Goal: Information Seeking & Learning: Learn about a topic

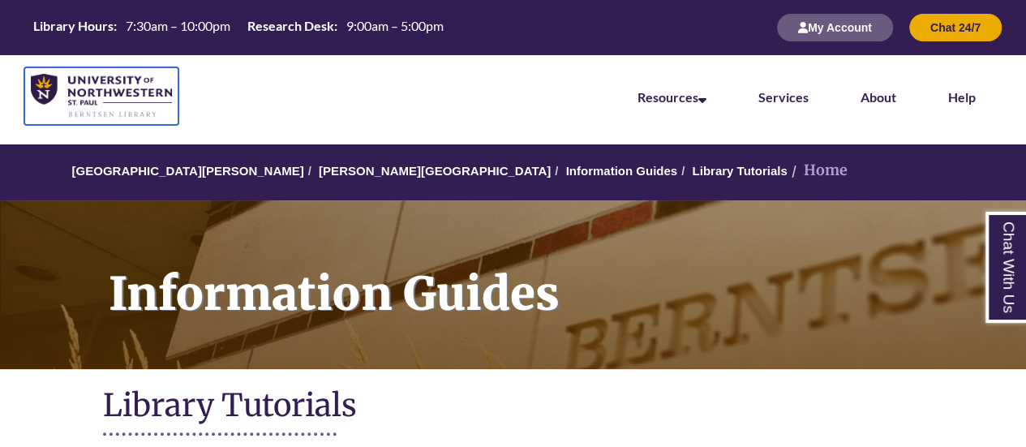
click at [119, 98] on img at bounding box center [101, 96] width 141 height 45
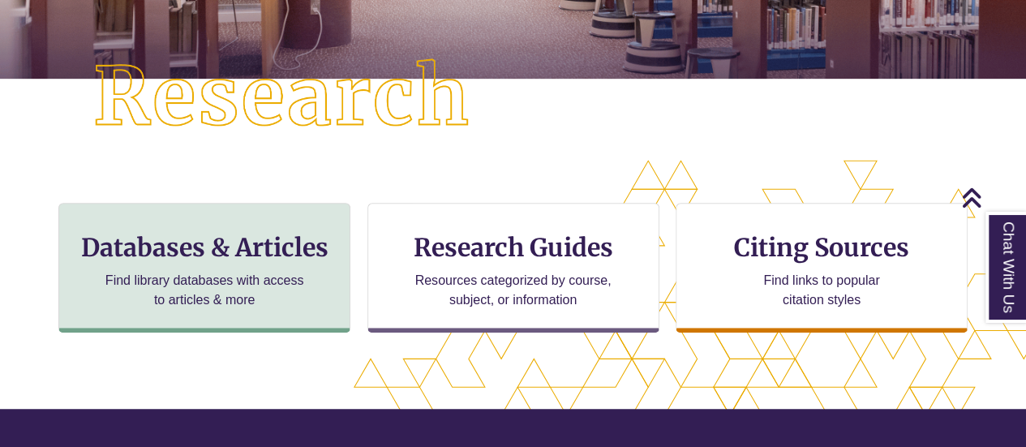
scroll to position [406, 1025]
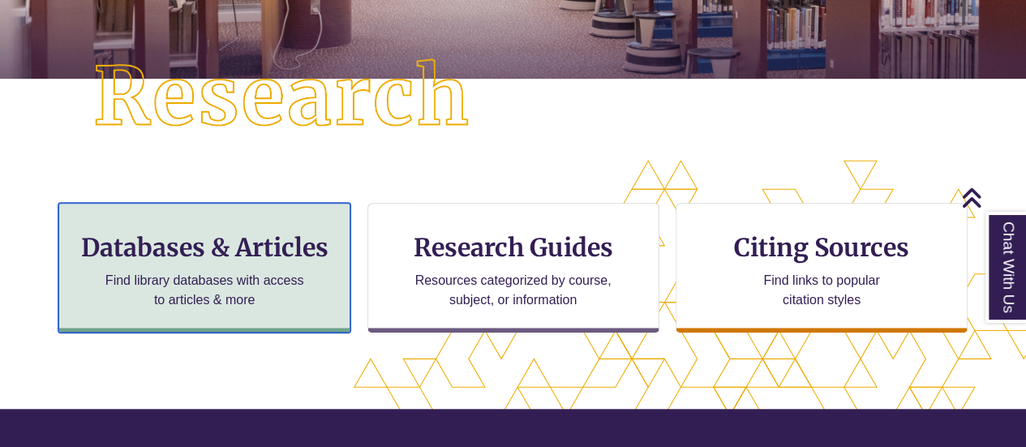
click at [232, 271] on p "Find library databases with access to articles & more" at bounding box center [205, 290] width 212 height 39
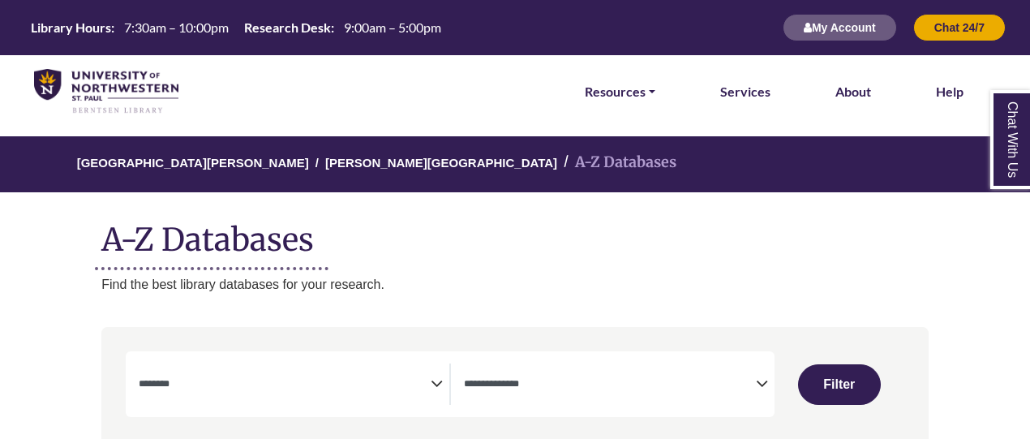
select select "Database Subject Filter"
select select "Database Types Filter"
select select "Database Subject Filter"
select select "Database Types Filter"
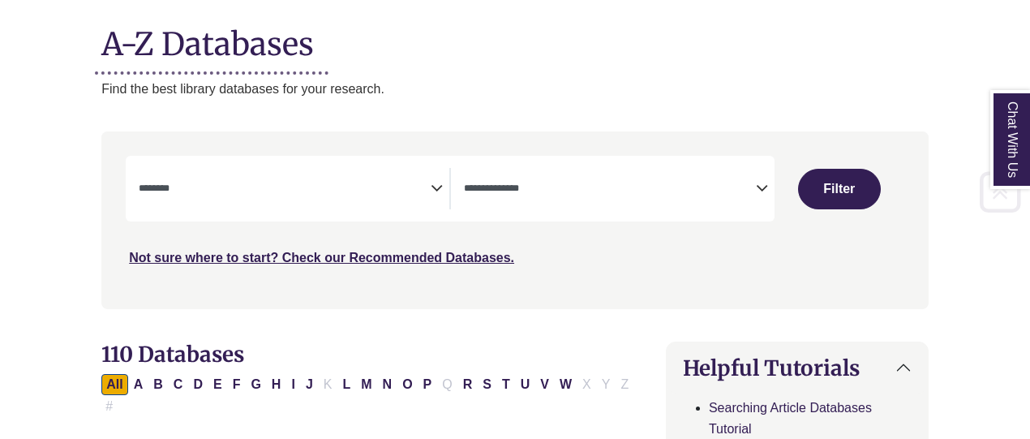
scroll to position [199, 0]
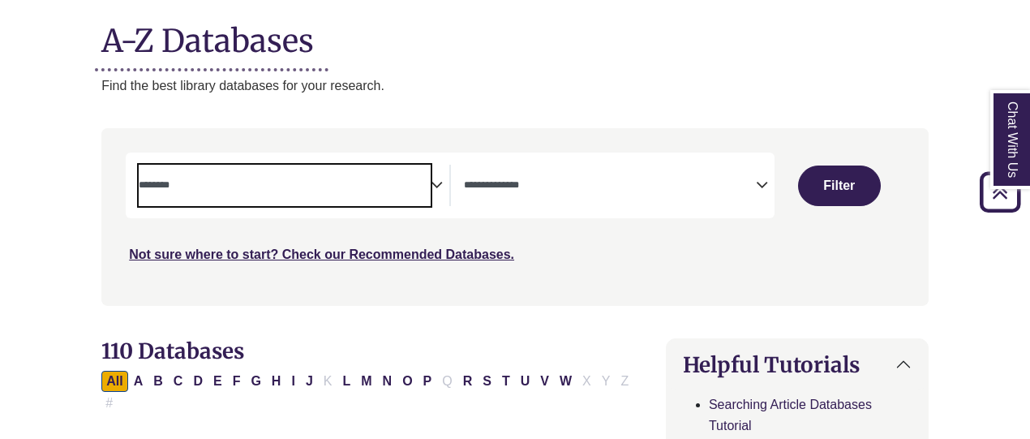
click at [425, 201] on span "Search filters" at bounding box center [285, 185] width 292 height 41
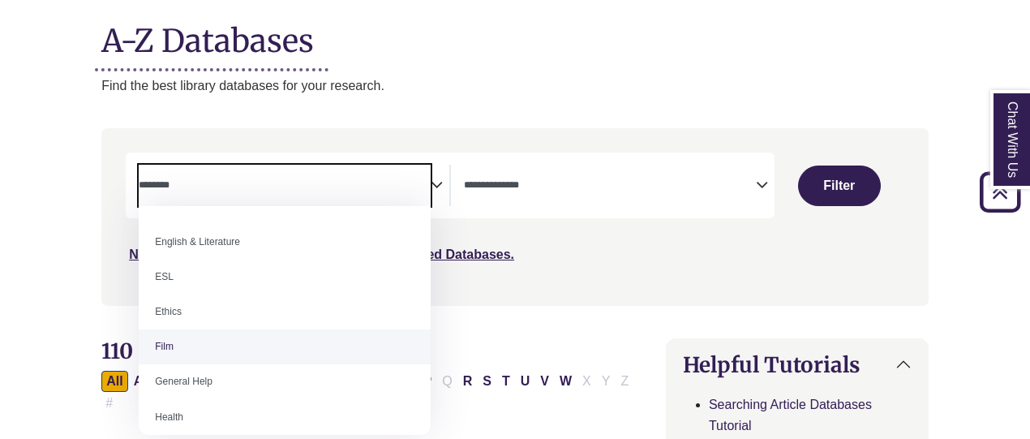
scroll to position [649, 0]
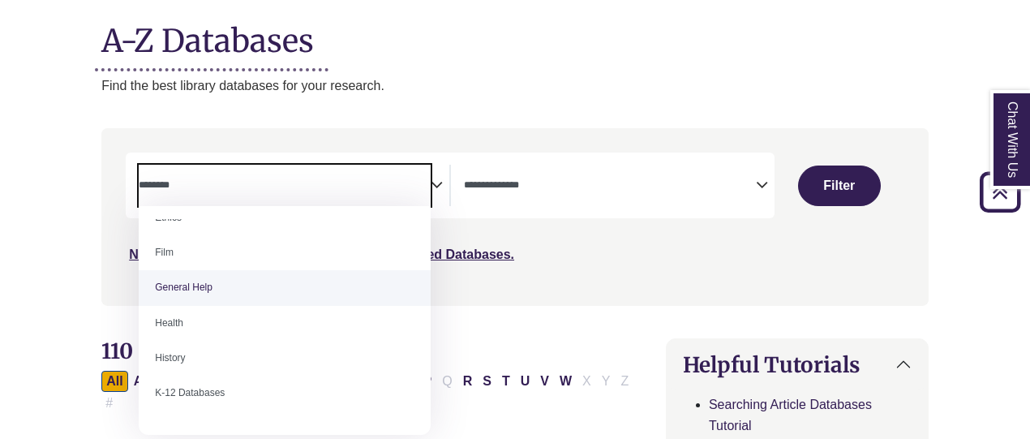
select select "*****"
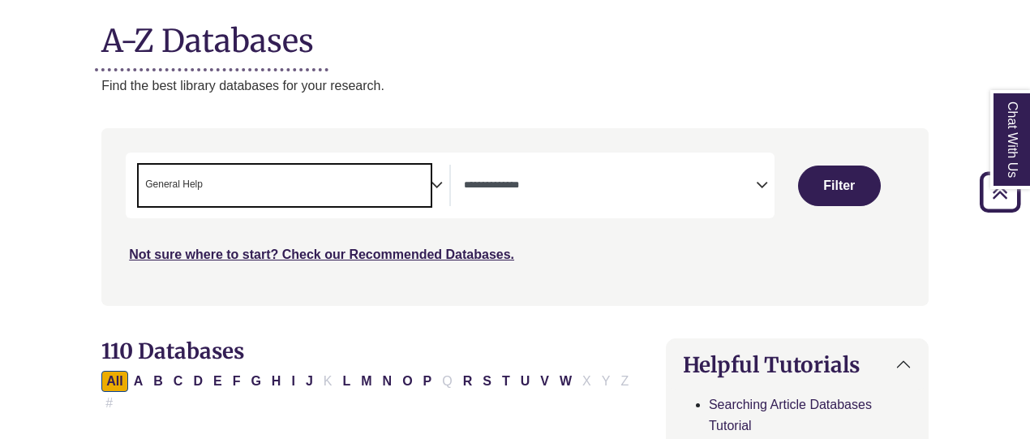
scroll to position [319, 0]
click at [537, 188] on textarea "Search" at bounding box center [610, 186] width 292 height 13
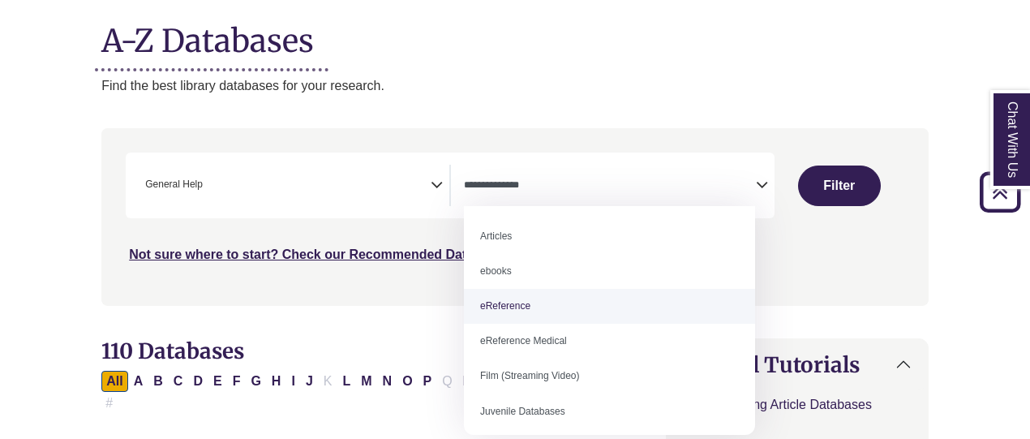
select select "*****"
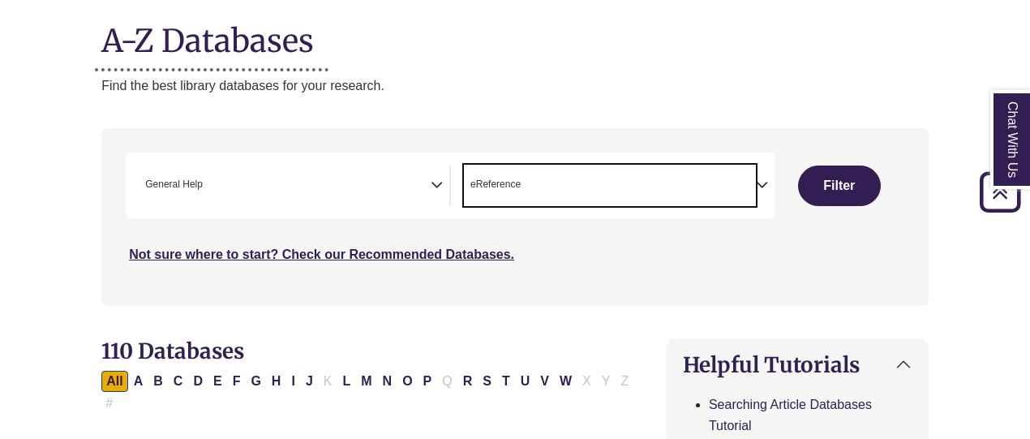
scroll to position [32, 0]
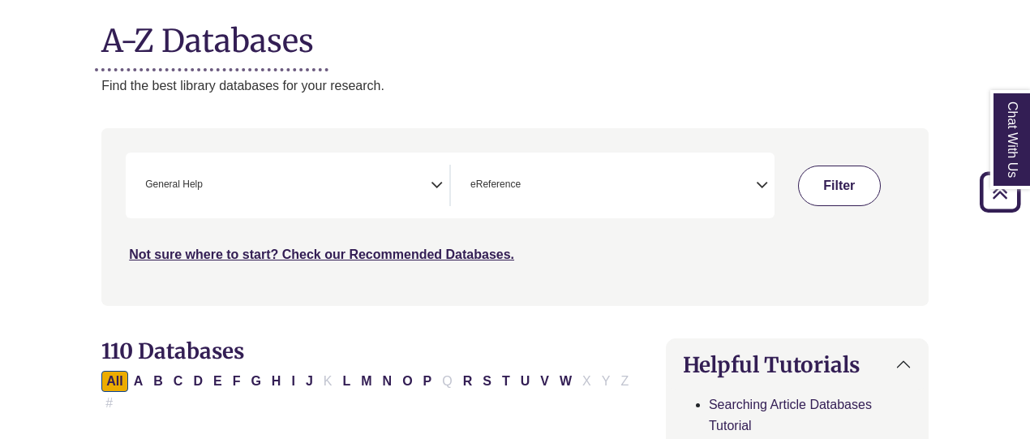
click at [840, 175] on button "Filter" at bounding box center [839, 185] width 83 height 41
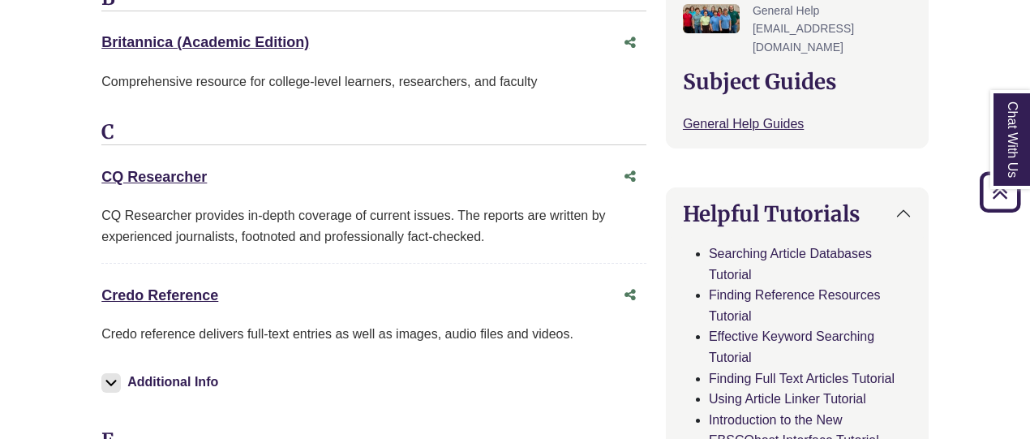
scroll to position [666, 0]
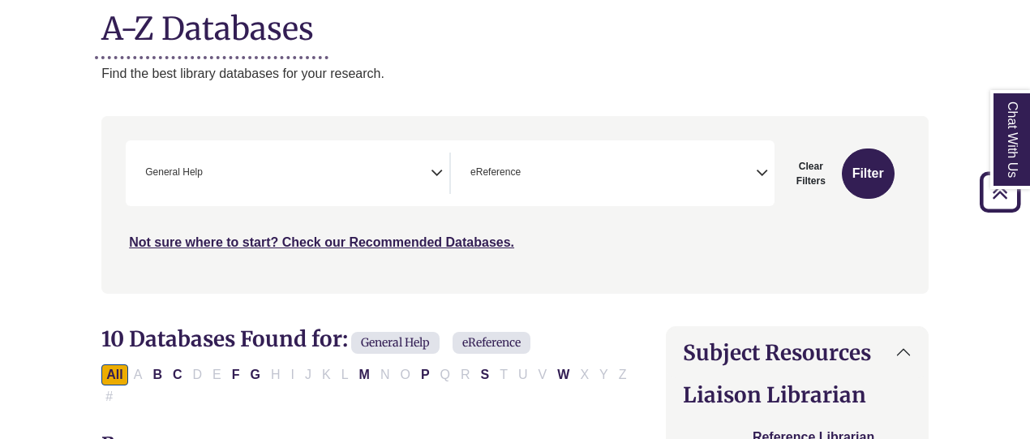
scroll to position [0, 0]
